Goal: Check status: Check status

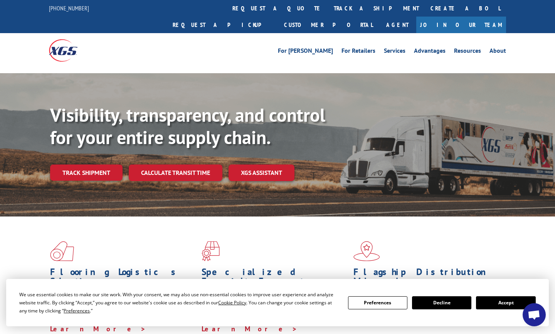
click at [549, 243] on div "Flooring Logistics Solutions As an industry carrier of choice, XGS has brought …" at bounding box center [277, 287] width 555 height 141
click at [90, 165] on link "Track shipment" at bounding box center [86, 173] width 72 height 16
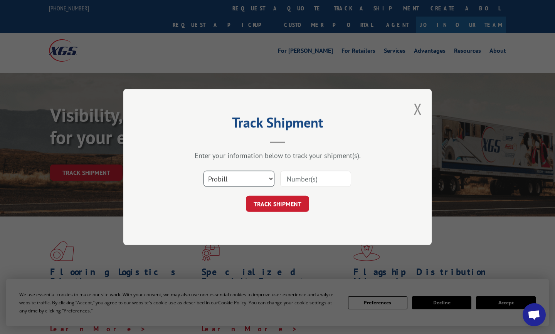
click at [237, 179] on select "Select category... Probill BOL PO" at bounding box center [238, 179] width 71 height 16
click at [298, 178] on input at bounding box center [315, 179] width 71 height 16
paste input "17410172"
type input "17410172"
click at [290, 207] on button "TRACK SHIPMENT" at bounding box center [277, 204] width 63 height 16
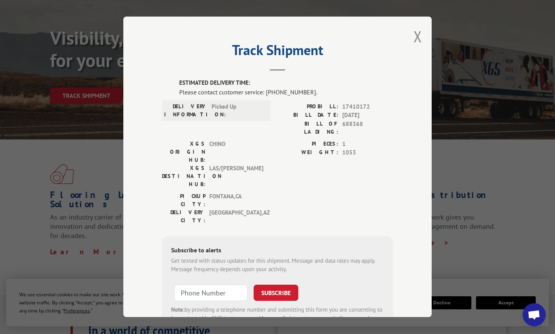
scroll to position [39, 0]
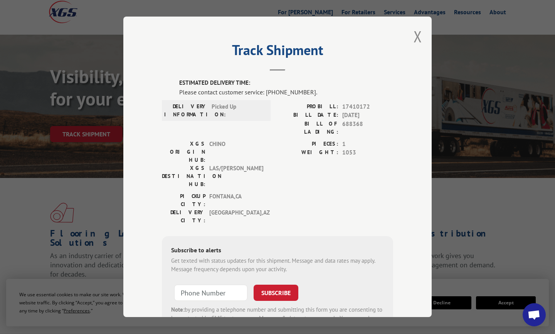
drag, startPoint x: 552, startPoint y: 200, endPoint x: 533, endPoint y: 198, distance: 19.0
click at [552, 200] on div "Track Shipment ESTIMATED DELIVERY TIME: Please contact customer service: [PHONE…" at bounding box center [277, 167] width 555 height 334
click at [549, 216] on div "Track Shipment ESTIMATED DELIVERY TIME: Please contact customer service: [PHONE…" at bounding box center [277, 167] width 555 height 334
drag, startPoint x: 302, startPoint y: 92, endPoint x: 264, endPoint y: 94, distance: 38.2
click at [264, 94] on div "Please contact customer service: [PHONE_NUMBER]." at bounding box center [286, 91] width 214 height 9
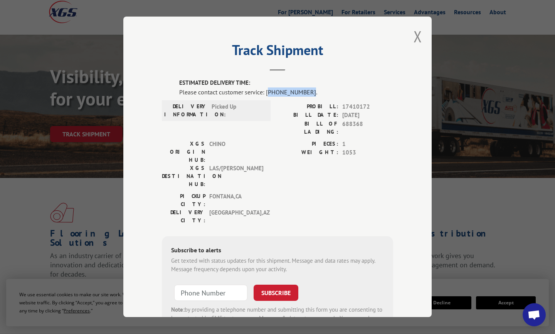
copy div "844) 947-7447"
click at [297, 92] on div "Please contact customer service: [PHONE_NUMBER]." at bounding box center [286, 91] width 214 height 9
drag, startPoint x: 302, startPoint y: 91, endPoint x: 267, endPoint y: 92, distance: 35.5
click at [267, 92] on div "Please contact customer service: [PHONE_NUMBER]." at bounding box center [286, 91] width 214 height 9
copy div "844) 947-7447"
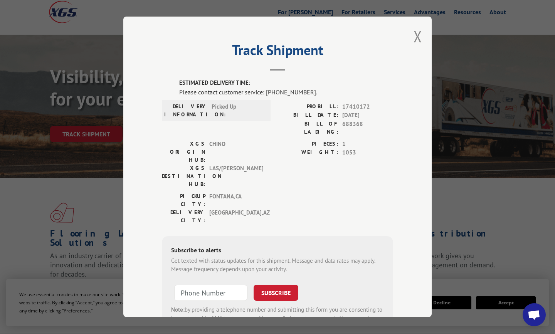
click at [545, 193] on div "Track Shipment ESTIMATED DELIVERY TIME: Please contact customer service: [PHONE…" at bounding box center [277, 167] width 555 height 334
click at [549, 76] on div "Track Shipment ESTIMATED DELIVERY TIME: Please contact customer service: [PHONE…" at bounding box center [277, 167] width 555 height 334
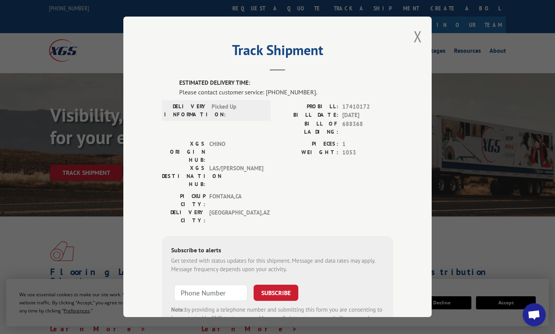
click at [530, 316] on span "Open chat" at bounding box center [534, 315] width 13 height 11
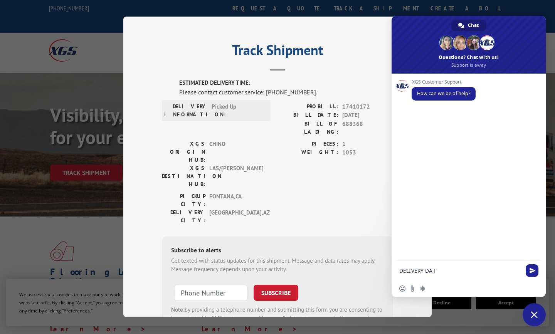
type textarea "DELIVERY DATE"
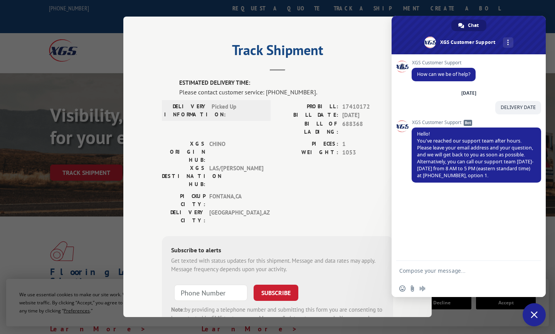
click at [543, 103] on div "XGS Customer Support How can we be of help? [DATE] DELIVERY DATE A few seconds …" at bounding box center [468, 157] width 154 height 207
click at [546, 86] on div "Track Shipment ESTIMATED DELIVERY TIME: Please contact customer service: [PHONE…" at bounding box center [277, 167] width 555 height 334
drag, startPoint x: 543, startPoint y: 240, endPoint x: 540, endPoint y: 244, distance: 5.2
click at [543, 240] on div "XGS Customer Support How can we be of help? [DATE] DELIVERY DATE A few seconds …" at bounding box center [468, 157] width 154 height 207
click at [446, 270] on textarea "Compose your message..." at bounding box center [460, 270] width 122 height 7
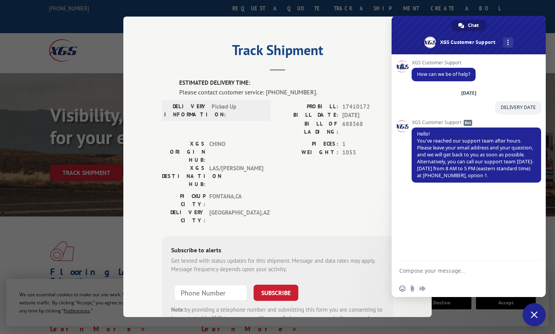
paste textarea "[PERSON_NAME] [PHONE_NUMBER] [EMAIL_ADDRESS][DOMAIN_NAME]"
type textarea "[PERSON_NAME] [PHONE_NUMBER] [EMAIL_ADDRESS][DOMAIN_NAME]"
click at [533, 250] on span "Send" at bounding box center [532, 249] width 6 height 6
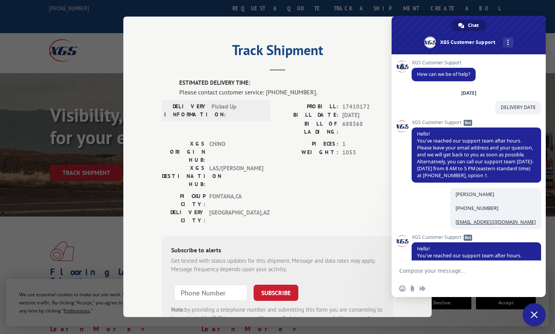
scroll to position [45, 0]
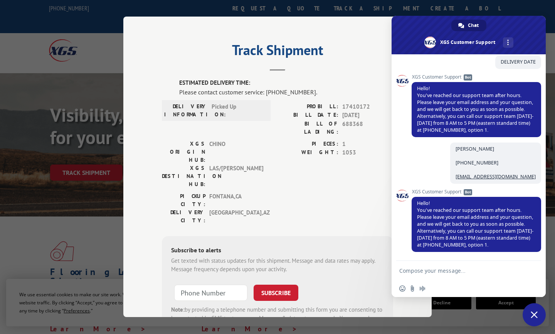
drag, startPoint x: 549, startPoint y: 187, endPoint x: 542, endPoint y: 188, distance: 6.8
click at [549, 187] on div "Track Shipment ESTIMATED DELIVERY TIME: Please contact customer service: [PHONE…" at bounding box center [277, 167] width 555 height 334
click at [420, 272] on textarea "Compose your message..." at bounding box center [460, 270] width 122 height 7
paste textarea "Tracking #s: 17410172"
type textarea "Tracking #s: 17410172"
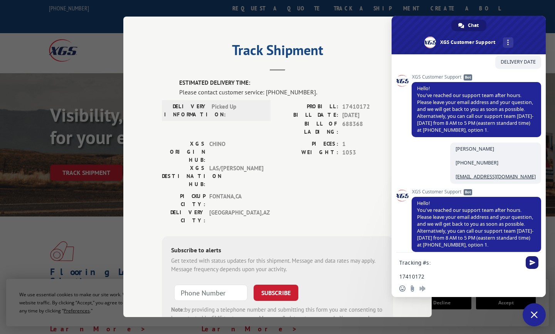
click at [530, 262] on span "Send" at bounding box center [532, 263] width 6 height 6
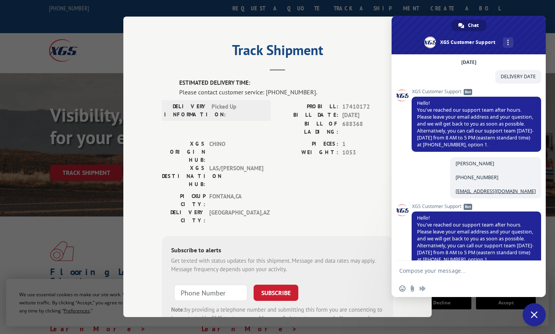
scroll to position [0, 0]
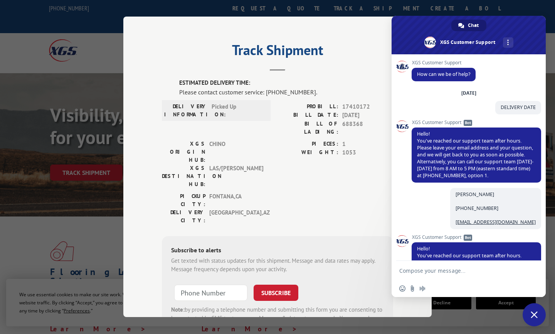
click at [527, 26] on span at bounding box center [468, 35] width 154 height 39
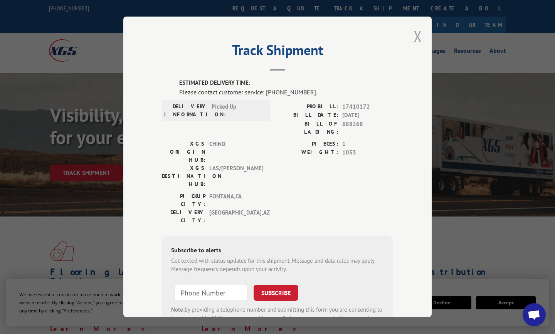
click at [418, 36] on button "Close modal" at bounding box center [417, 36] width 8 height 20
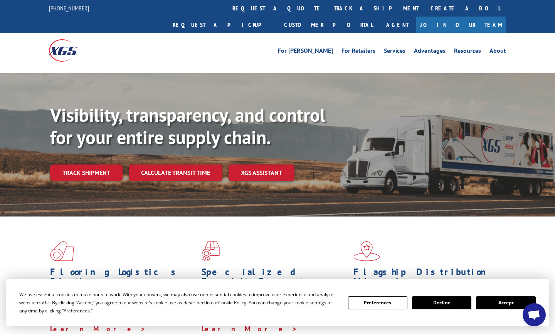
click at [546, 229] on div "Flooring Logistics Solutions As an industry carrier of choice, XGS has brought …" at bounding box center [277, 287] width 555 height 141
click at [539, 318] on span "Open chat" at bounding box center [534, 315] width 13 height 11
